Goal: Information Seeking & Learning: Find specific fact

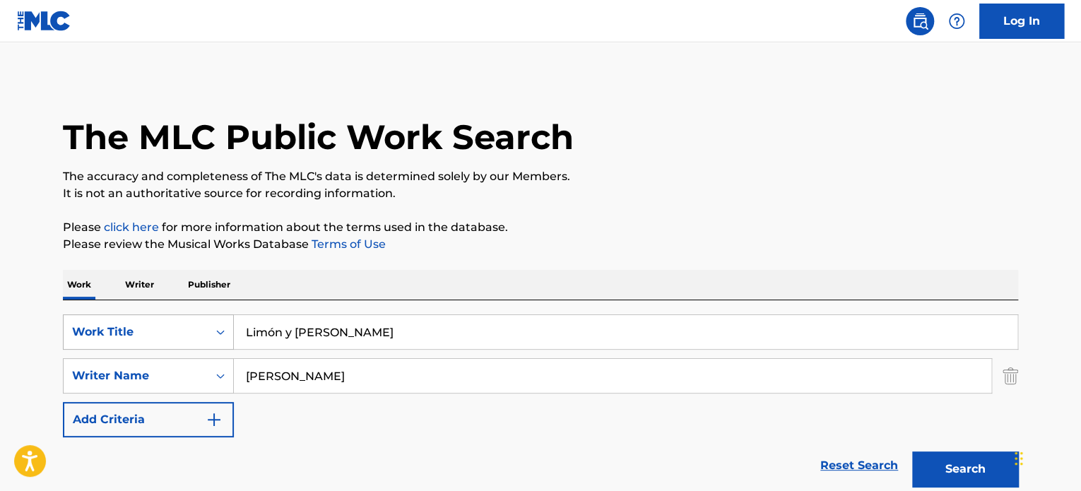
drag, startPoint x: 344, startPoint y: 326, endPoint x: 173, endPoint y: 342, distance: 171.7
click at [175, 342] on div "SearchWithCriteria793c0f56-5907-453b-afa3-445dbc188d64 Work Title Limón y Sal" at bounding box center [540, 331] width 955 height 35
paste input "90 Segundos"
type input "90 Segundos"
drag, startPoint x: 352, startPoint y: 386, endPoint x: 175, endPoint y: 388, distance: 176.6
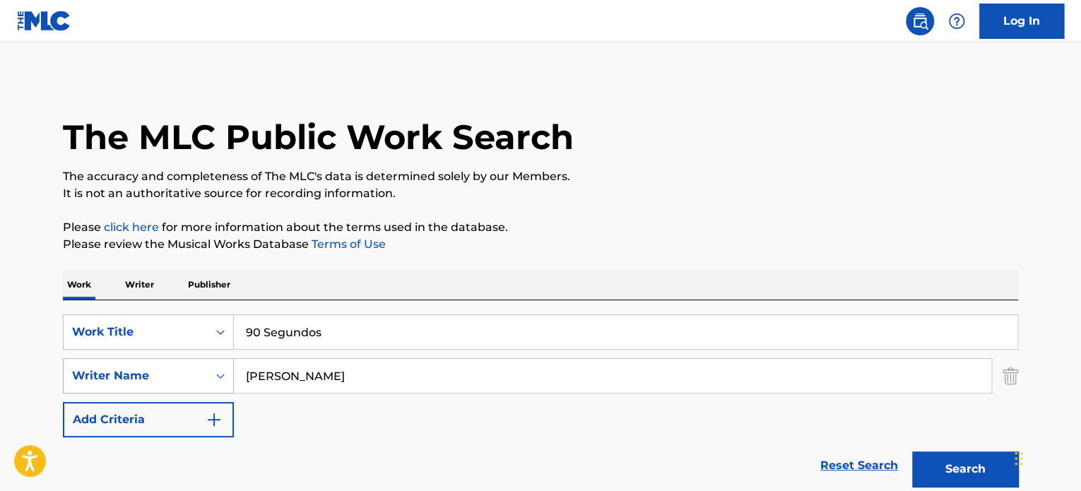
click at [175, 388] on div "SearchWithCriteriae7639e7b-1dfd-4c35-b136-605c2aaf8f37 Writer Name [PERSON_NAME]" at bounding box center [540, 375] width 955 height 35
type input "[PERSON_NAME]"
click at [912, 451] on button "Search" at bounding box center [965, 468] width 106 height 35
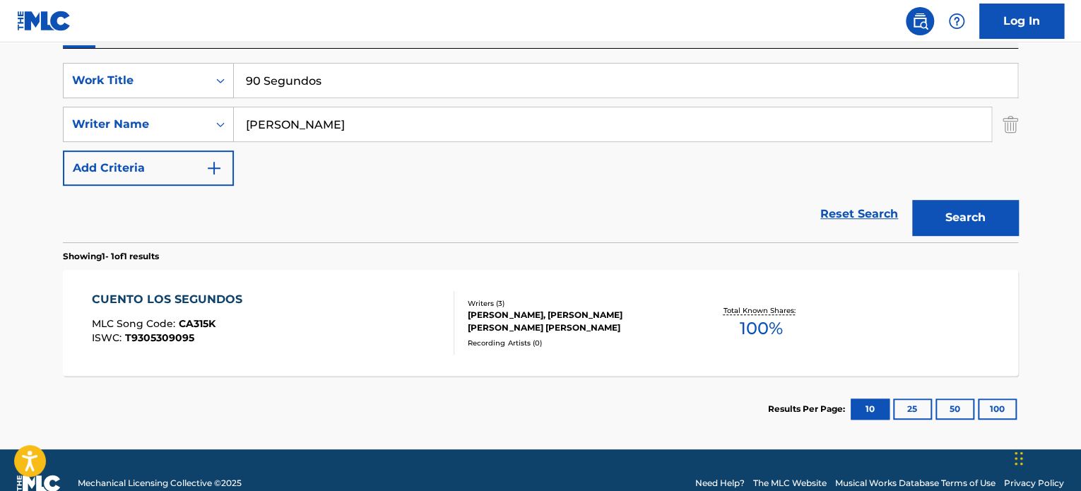
scroll to position [277, 0]
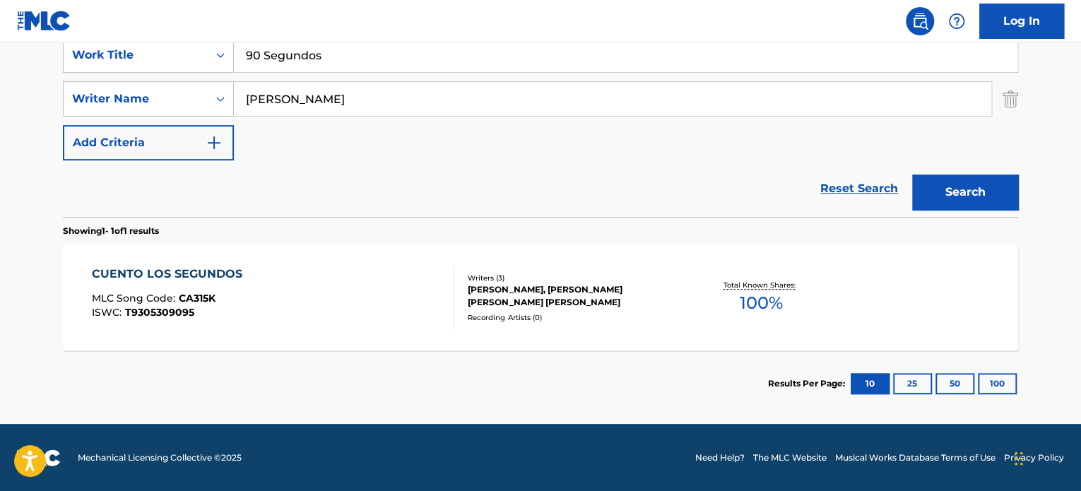
drag, startPoint x: 340, startPoint y: 87, endPoint x: 14, endPoint y: 126, distance: 328.0
click at [15, 125] on main "The MLC Public Work Search The accuracy and completeness of The MLC's data is d…" at bounding box center [540, 94] width 1081 height 658
click at [912, 174] on button "Search" at bounding box center [965, 191] width 106 height 35
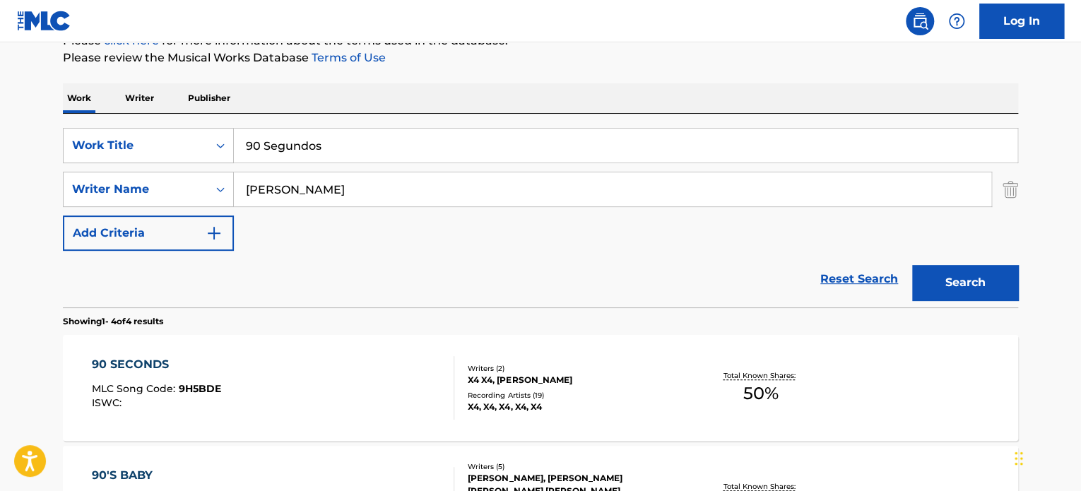
scroll to position [65, 0]
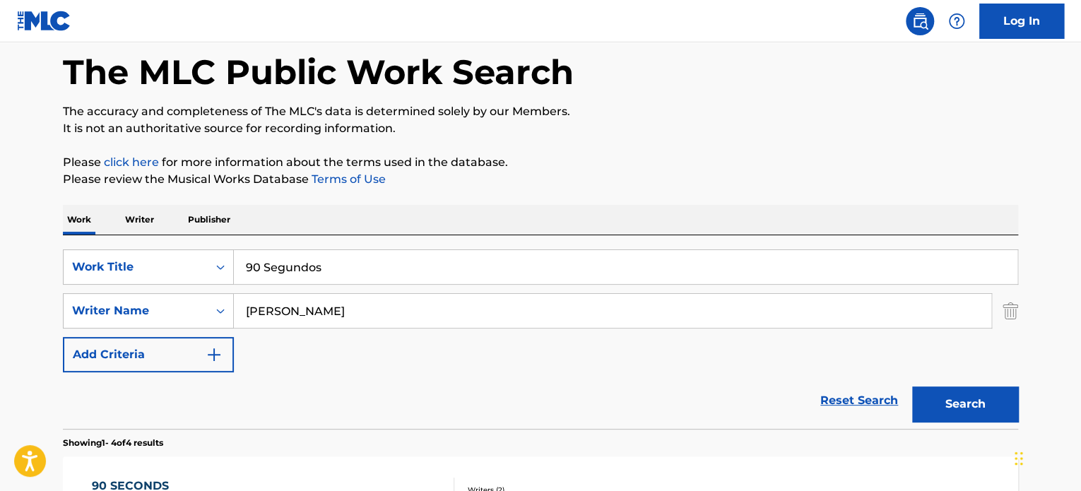
drag, startPoint x: 321, startPoint y: 300, endPoint x: -6, endPoint y: 326, distance: 328.8
click at [0, 326] on html "Accessibility Screen-Reader Guide, Feedback, and Issue Reporting | New window C…" at bounding box center [540, 180] width 1081 height 491
click at [912, 386] on button "Search" at bounding box center [965, 403] width 106 height 35
drag, startPoint x: 280, startPoint y: 328, endPoint x: 149, endPoint y: 371, distance: 138.3
click at [189, 340] on div "SearchWithCriteria793c0f56-5907-453b-afa3-445dbc188d64 Work Title 90 Segundos S…" at bounding box center [540, 310] width 955 height 123
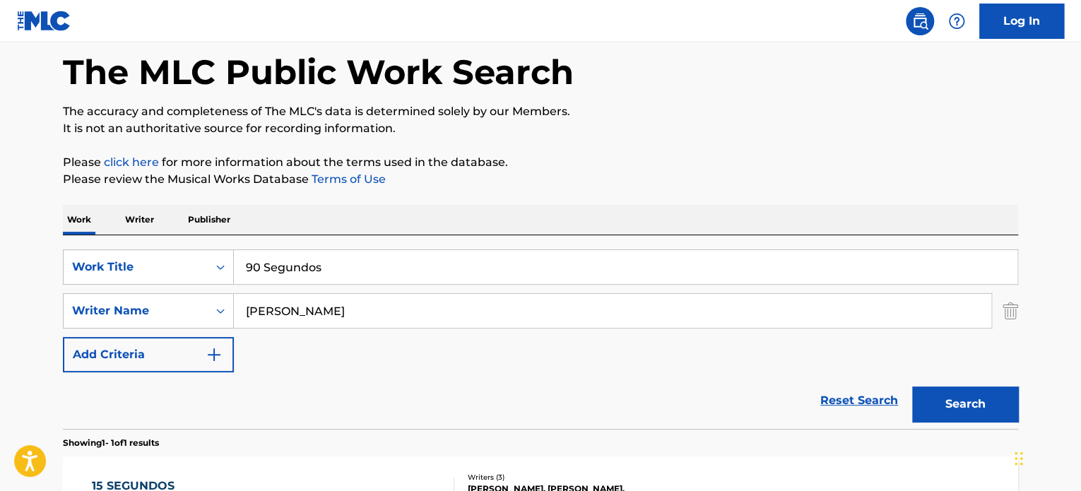
click at [912, 386] on button "Search" at bounding box center [965, 403] width 106 height 35
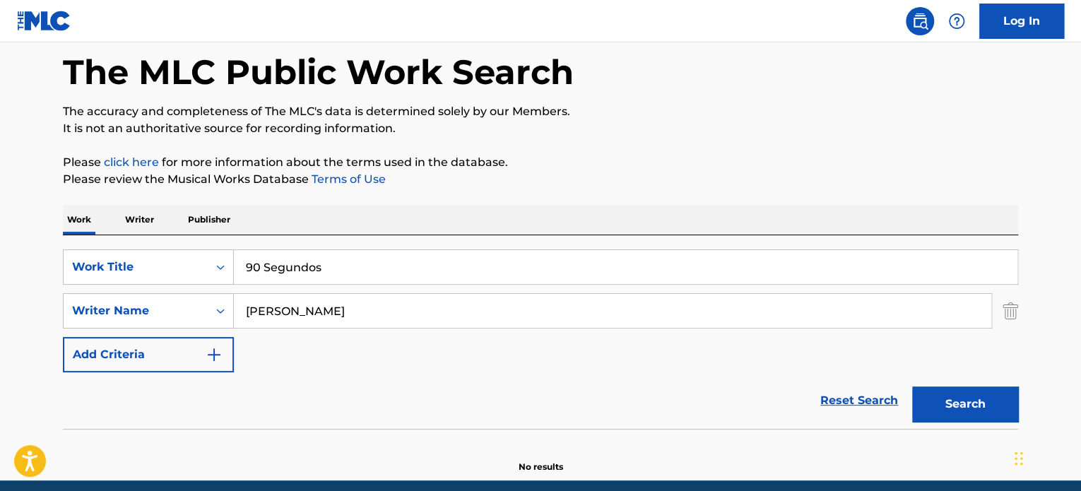
type input "[PERSON_NAME]"
click at [912, 386] on button "Search" at bounding box center [965, 403] width 106 height 35
drag, startPoint x: 343, startPoint y: 268, endPoint x: 109, endPoint y: 300, distance: 236.7
click at [116, 308] on div "SearchWithCriteria793c0f56-5907-453b-afa3-445dbc188d64 Work Title 90 Segundos S…" at bounding box center [540, 310] width 955 height 123
type input "desastre"
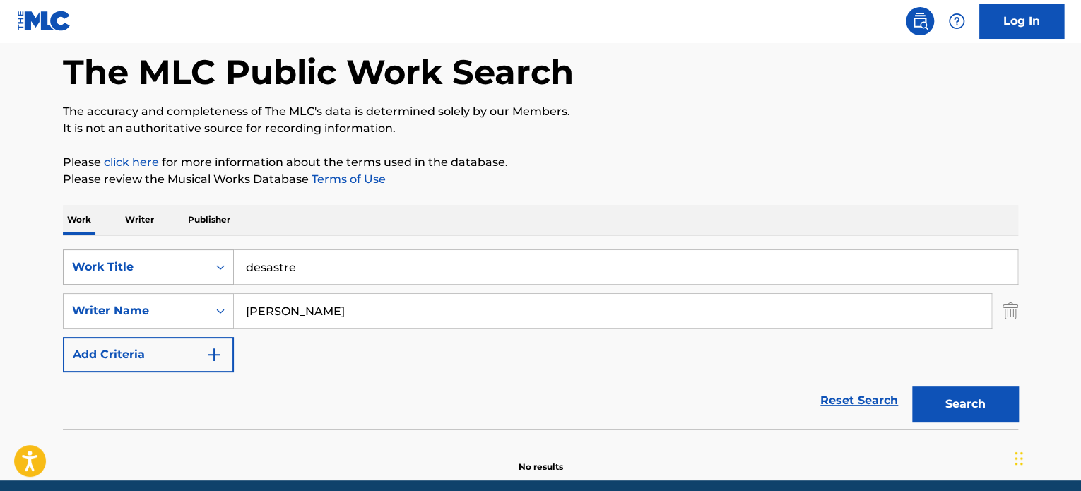
type input "[PERSON_NAME]"
click at [912, 386] on button "Search" at bounding box center [965, 403] width 106 height 35
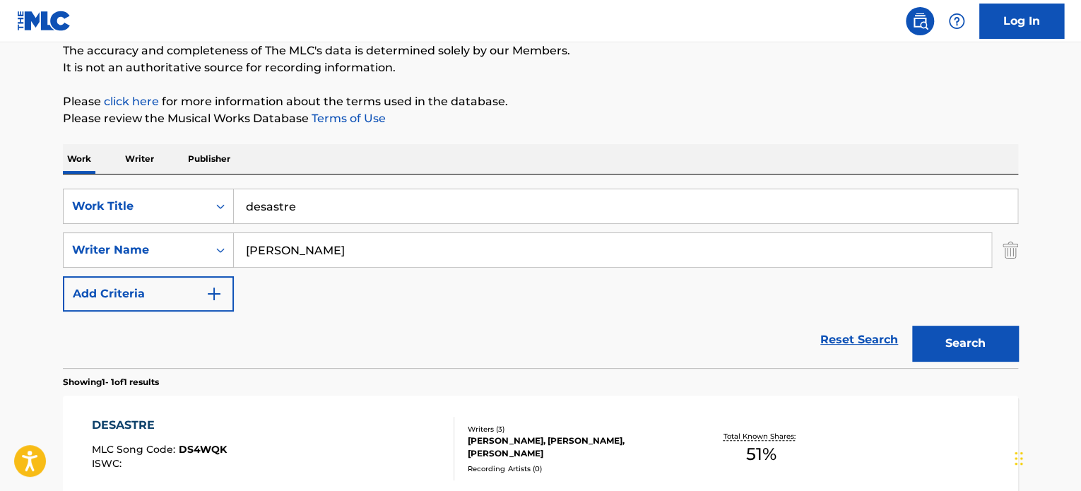
scroll to position [206, 0]
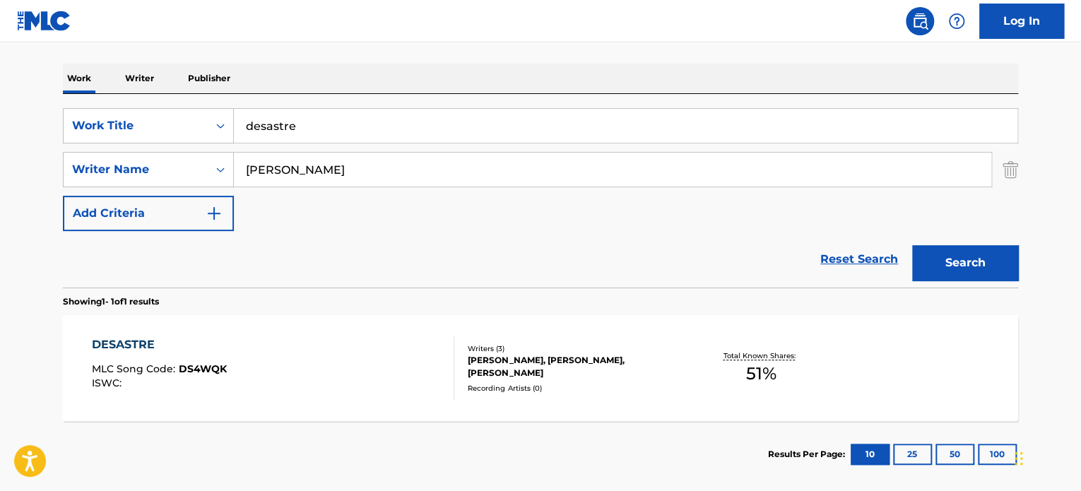
click at [594, 378] on div "Writers ( 3 ) [PERSON_NAME], [PERSON_NAME], [PERSON_NAME] Recording Artists ( 0…" at bounding box center [567, 368] width 227 height 50
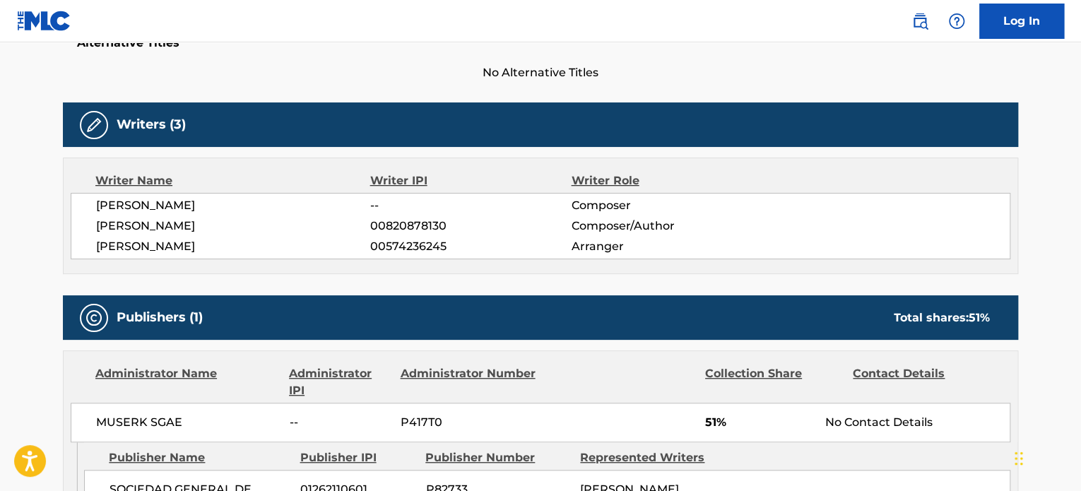
scroll to position [158, 0]
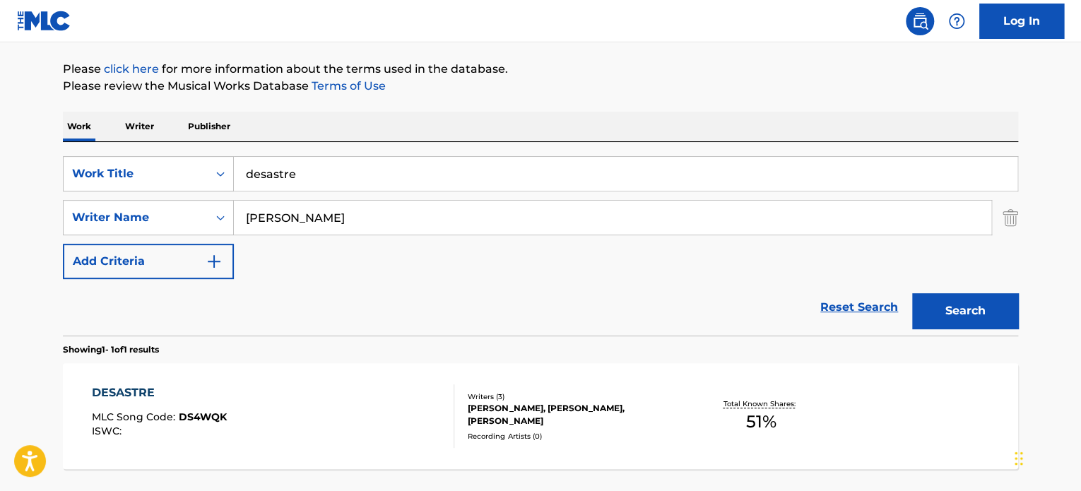
scroll to position [196, 0]
